Goal: Information Seeking & Learning: Learn about a topic

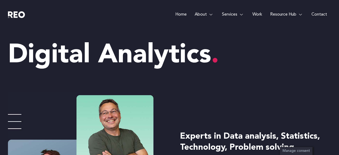
scroll to position [242, 0]
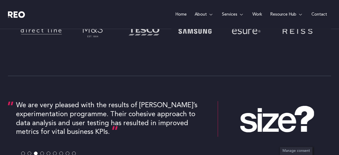
click at [256, 14] on link "Work" at bounding box center [257, 14] width 18 height 29
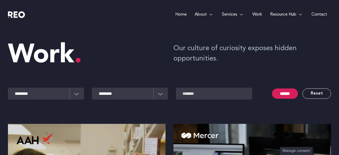
click at [186, 16] on link "Home" at bounding box center [180, 14] width 19 height 29
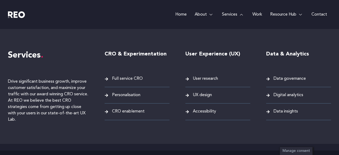
scroll to position [1055, 0]
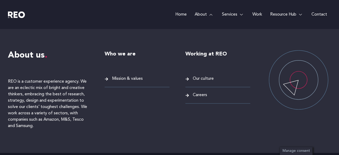
click at [206, 14] on link "About" at bounding box center [204, 14] width 27 height 29
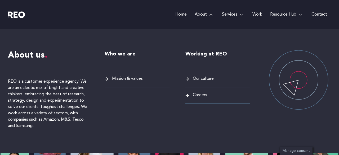
scroll to position [0, 0]
click at [208, 78] on span "Our culture" at bounding box center [202, 78] width 22 height 7
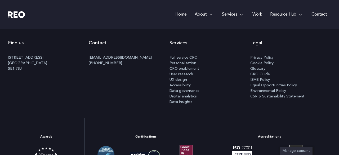
scroll to position [384, 0]
click at [187, 57] on span "Full service CRO" at bounding box center [183, 58] width 28 height 6
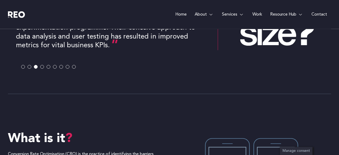
scroll to position [290, 0]
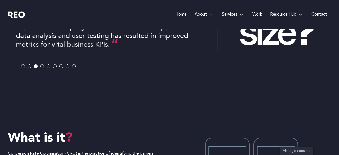
click at [42, 67] on span at bounding box center [42, 67] width 4 height 4
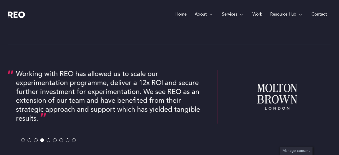
scroll to position [233, 0]
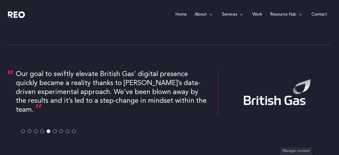
click at [179, 16] on link "Home" at bounding box center [180, 14] width 19 height 29
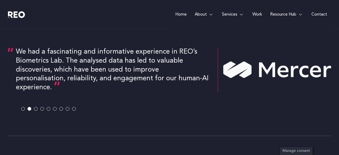
scroll to position [1039, 0]
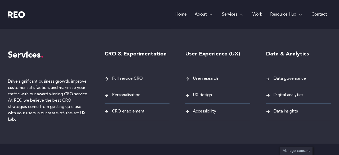
click at [236, 14] on link "Services" at bounding box center [233, 14] width 30 height 29
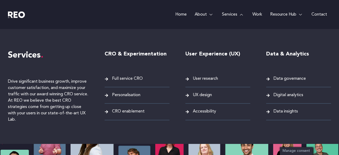
scroll to position [0, 0]
click at [129, 78] on span "Full service CRO" at bounding box center [127, 78] width 32 height 7
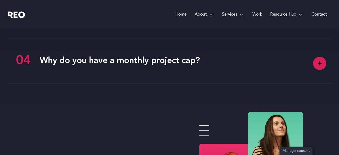
scroll to position [1314, 0]
click at [152, 60] on link "Why do you have a monthly project cap?" at bounding box center [120, 61] width 160 height 8
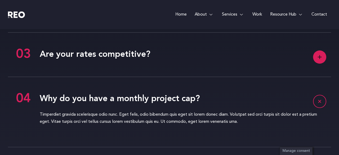
scroll to position [1267, 0]
click at [146, 52] on link "Are your rates competitive?" at bounding box center [95, 55] width 111 height 8
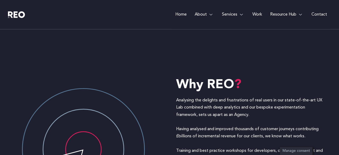
scroll to position [696, 0]
click at [254, 14] on link "Work" at bounding box center [257, 14] width 18 height 29
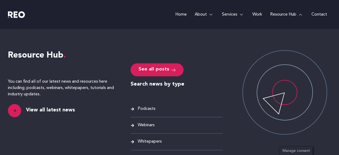
click at [289, 12] on link "Resource Hub" at bounding box center [286, 14] width 41 height 29
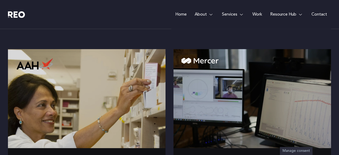
click at [316, 16] on link "Contact" at bounding box center [319, 14] width 24 height 29
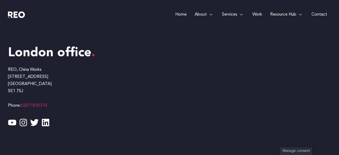
scroll to position [415, 0]
